Goal: Entertainment & Leisure: Consume media (video, audio)

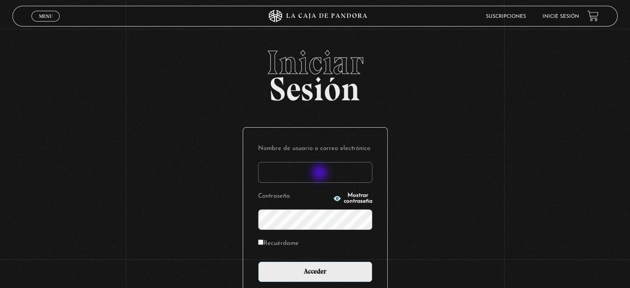
click at [320, 173] on input "Nombre de usuario o correo electrónico" at bounding box center [315, 172] width 114 height 21
type input "m"
type input "M"
paste input "Michaelescazu@gmail.com"
type input "Michaelescazu@gmail.com"
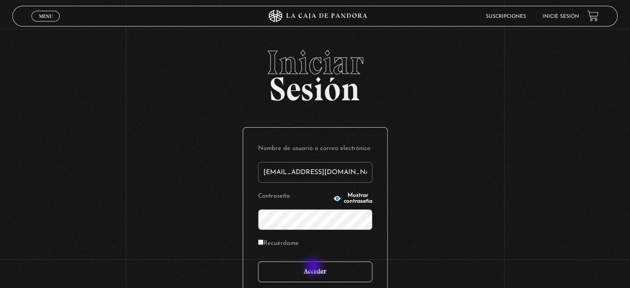
click at [314, 267] on input "Acceder" at bounding box center [315, 271] width 114 height 21
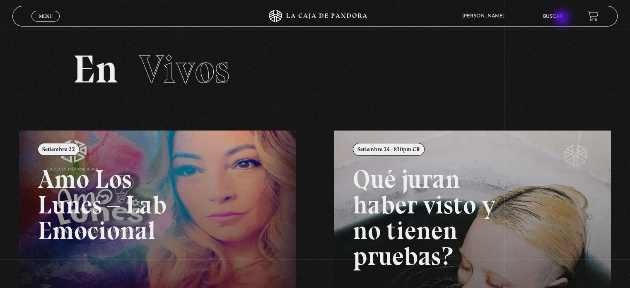
click at [562, 19] on link "Buscar" at bounding box center [552, 16] width 19 height 5
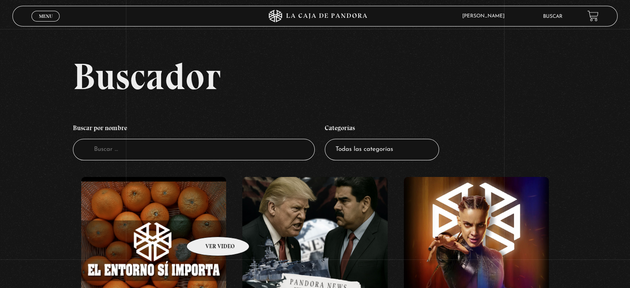
click at [207, 224] on figure at bounding box center [153, 249] width 145 height 145
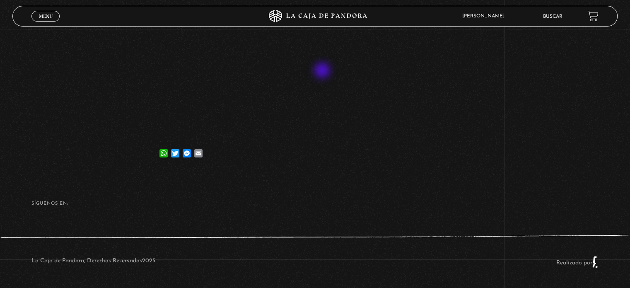
scroll to position [207, 0]
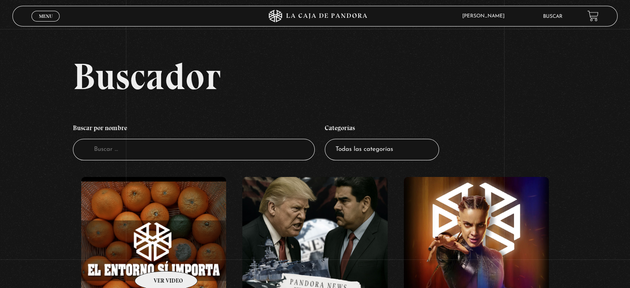
click at [155, 258] on figure at bounding box center [153, 249] width 145 height 145
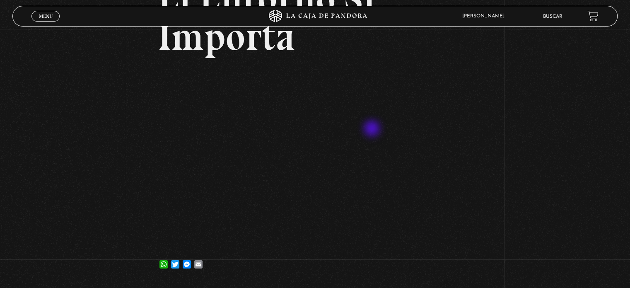
scroll to position [91, 0]
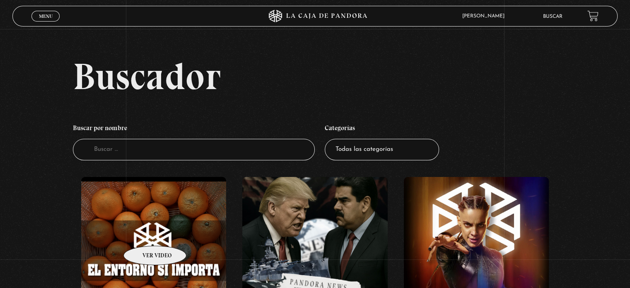
click at [144, 233] on figure at bounding box center [153, 249] width 145 height 145
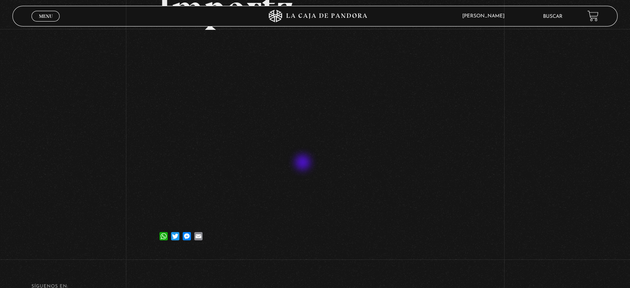
scroll to position [127, 0]
